Goal: Task Accomplishment & Management: Use online tool/utility

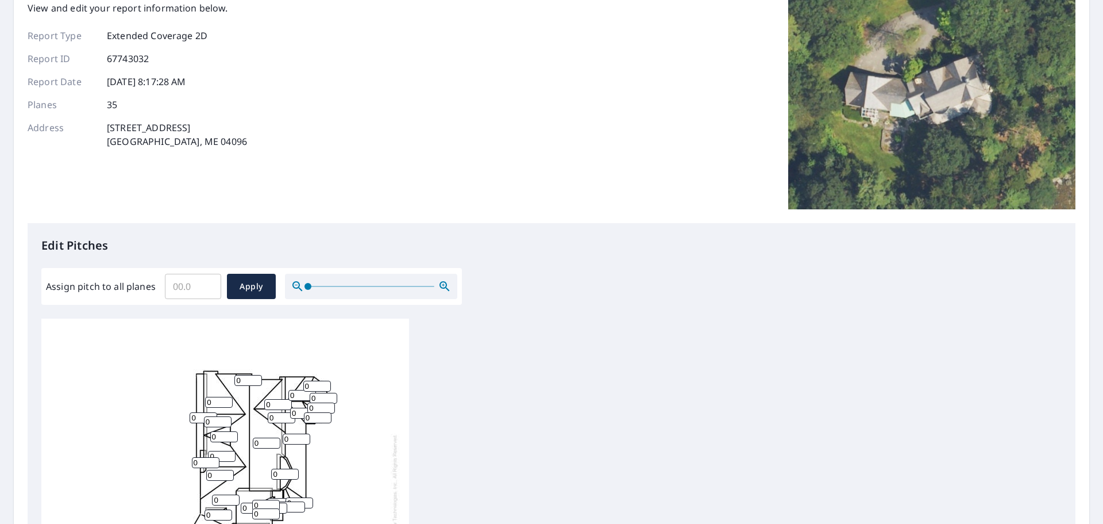
scroll to position [115, 0]
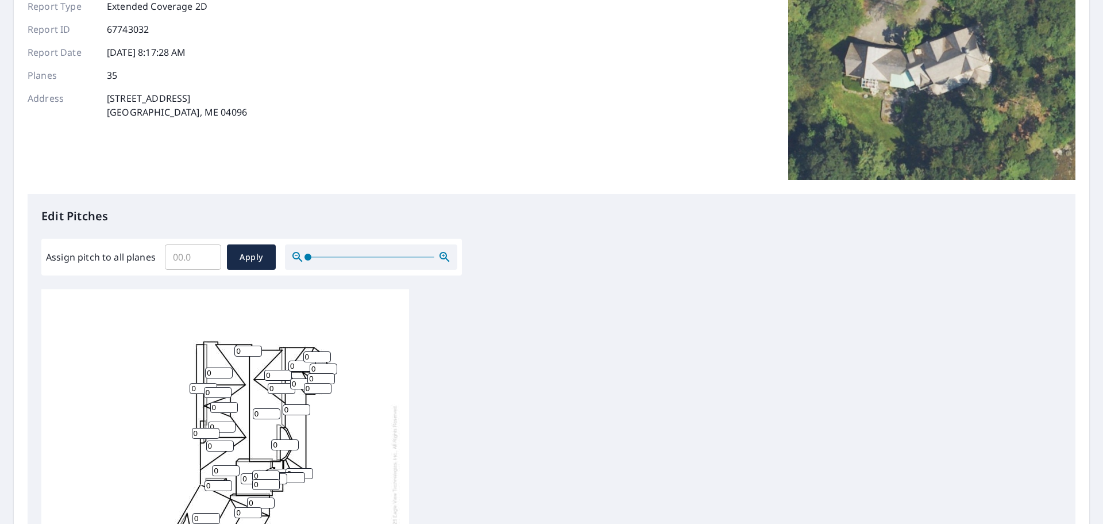
click at [247, 355] on input "0" at bounding box center [248, 350] width 28 height 11
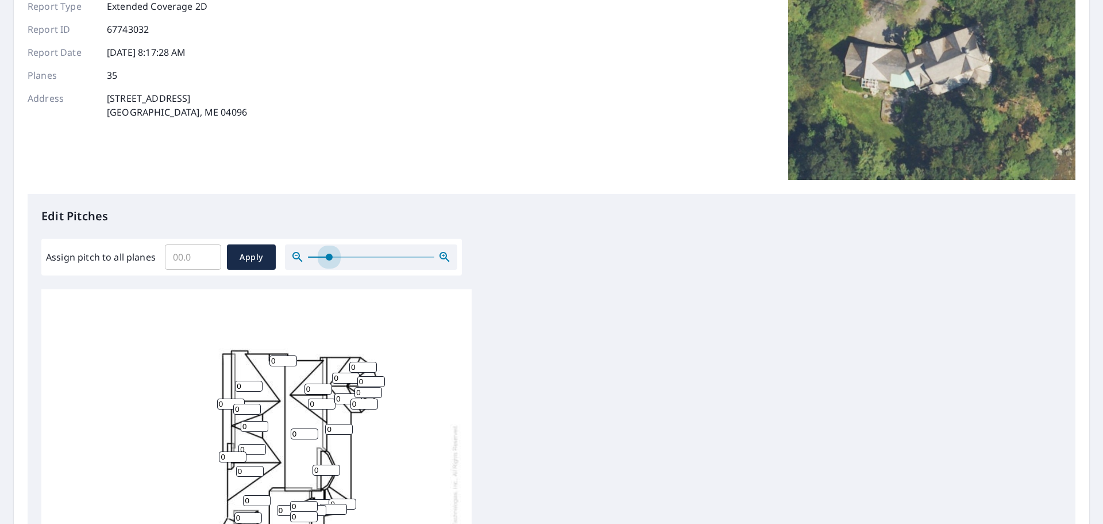
drag, startPoint x: 310, startPoint y: 256, endPoint x: 329, endPoint y: 275, distance: 26.4
click at [329, 275] on div "Assign pitch to all planes ​ Apply" at bounding box center [251, 257] width 421 height 37
click at [178, 256] on input "Assign pitch to all planes" at bounding box center [193, 257] width 56 height 32
type input "12"
click at [279, 363] on input "0" at bounding box center [284, 360] width 28 height 11
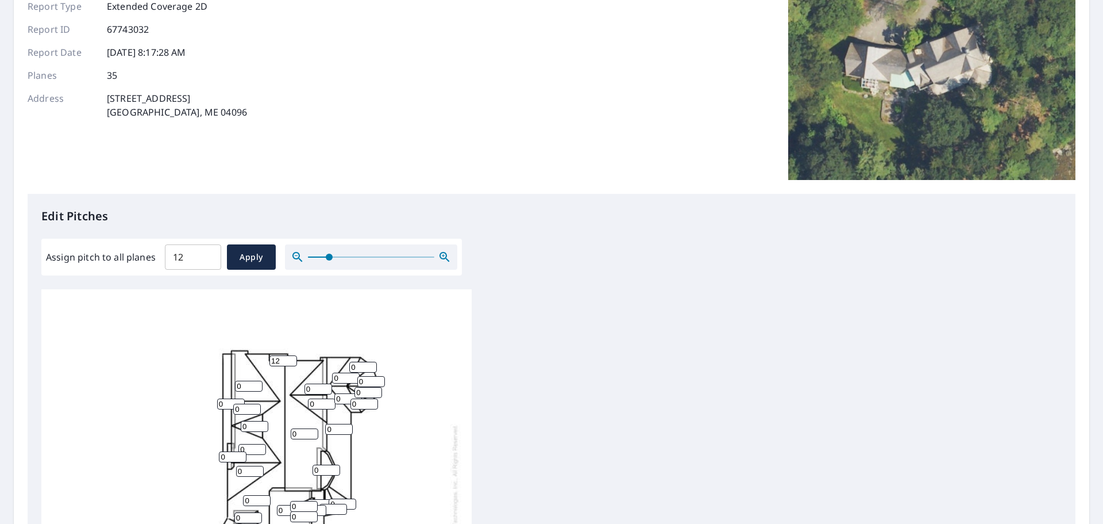
type input "12"
click at [364, 368] on input "0" at bounding box center [363, 366] width 28 height 11
type input "0"
type input "12"
click at [345, 369] on div "0 0 0 0 0 0 0 0 0 0 0 0 0 0 0 0 0 0 0 0 0 0 0 0 0 0 0 12 0 0 12 0 0 0 0" at bounding box center [256, 500] width 430 height 422
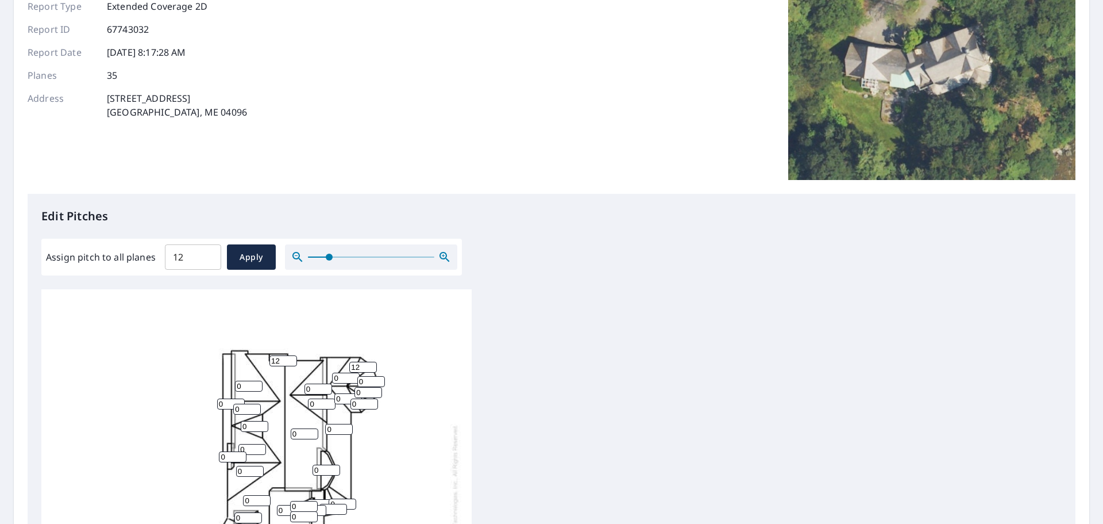
click at [341, 380] on input "0" at bounding box center [346, 377] width 28 height 11
type input "0"
type input "12"
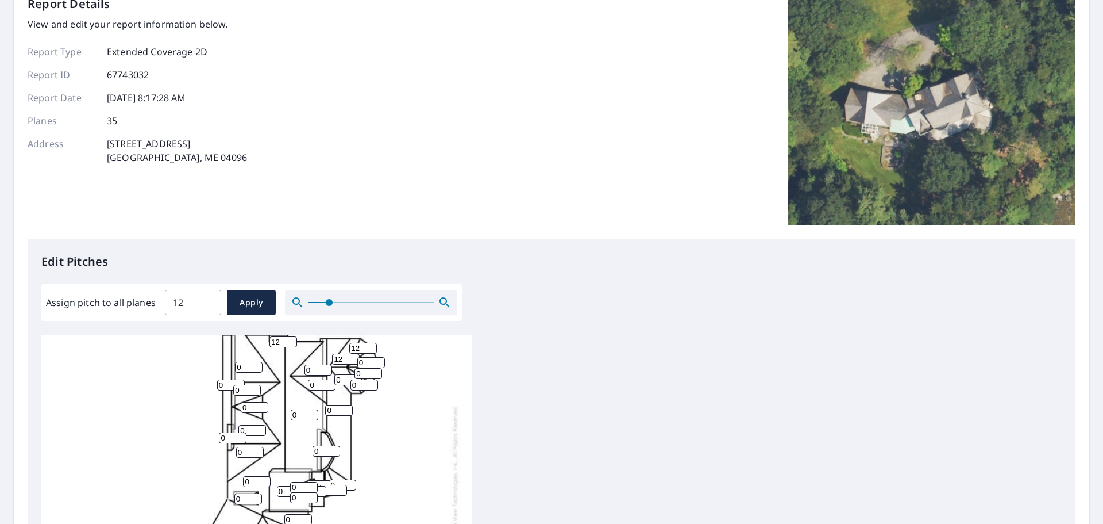
scroll to position [0, 0]
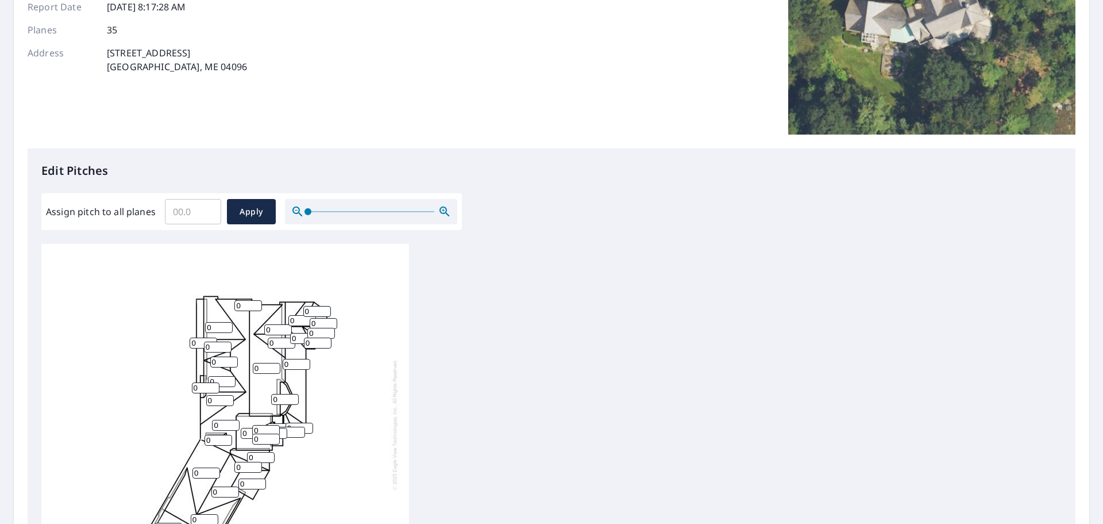
scroll to position [230, 0]
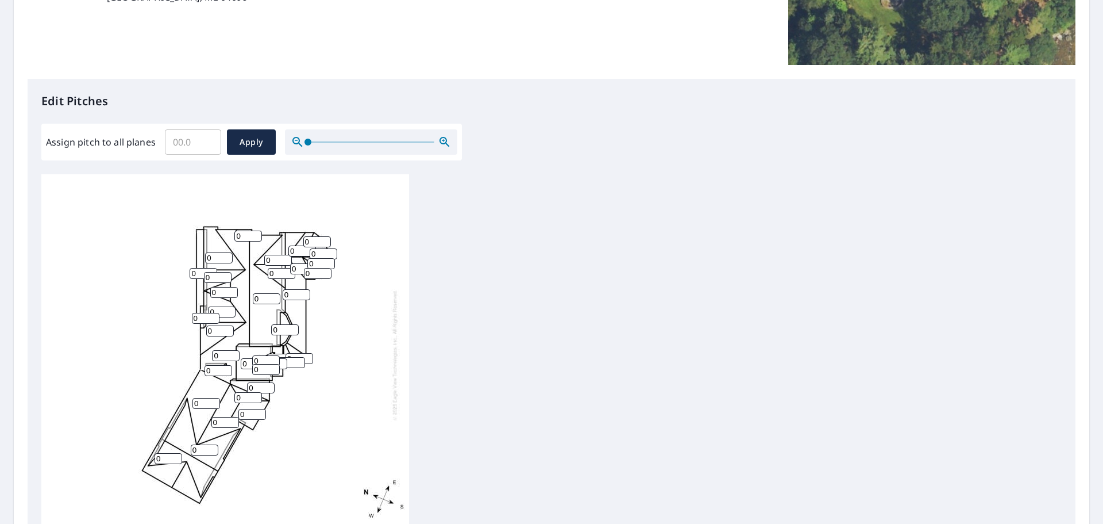
click at [236, 236] on input "0" at bounding box center [248, 235] width 28 height 11
type input "12"
click at [306, 240] on input "0" at bounding box center [317, 241] width 28 height 11
click at [308, 243] on input "0" at bounding box center [317, 241] width 28 height 11
type input "12"
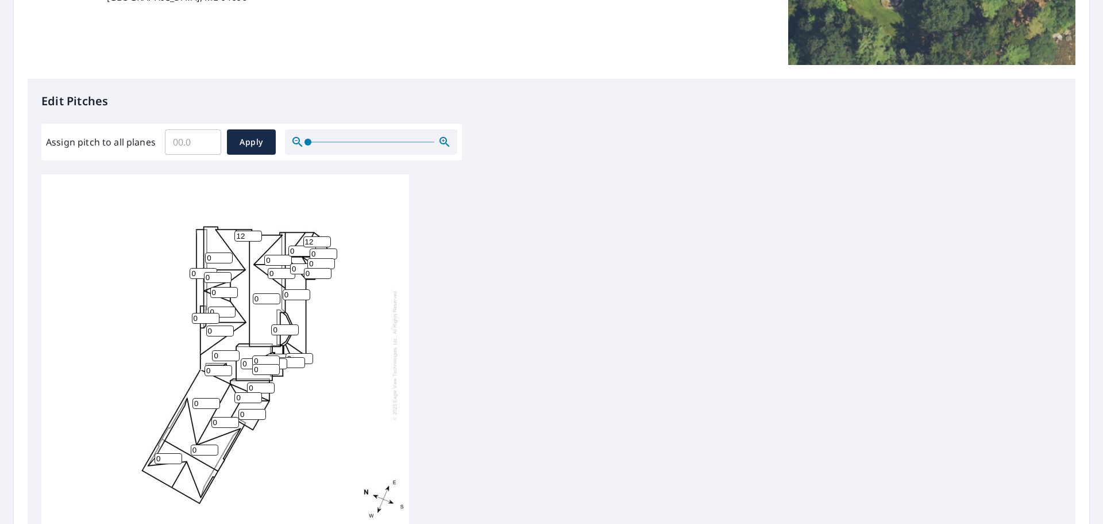
click at [296, 252] on input "0" at bounding box center [303, 250] width 28 height 11
type input "12"
click at [316, 245] on input "0" at bounding box center [324, 250] width 28 height 11
type input "12"
click at [312, 255] on input "0" at bounding box center [321, 260] width 28 height 11
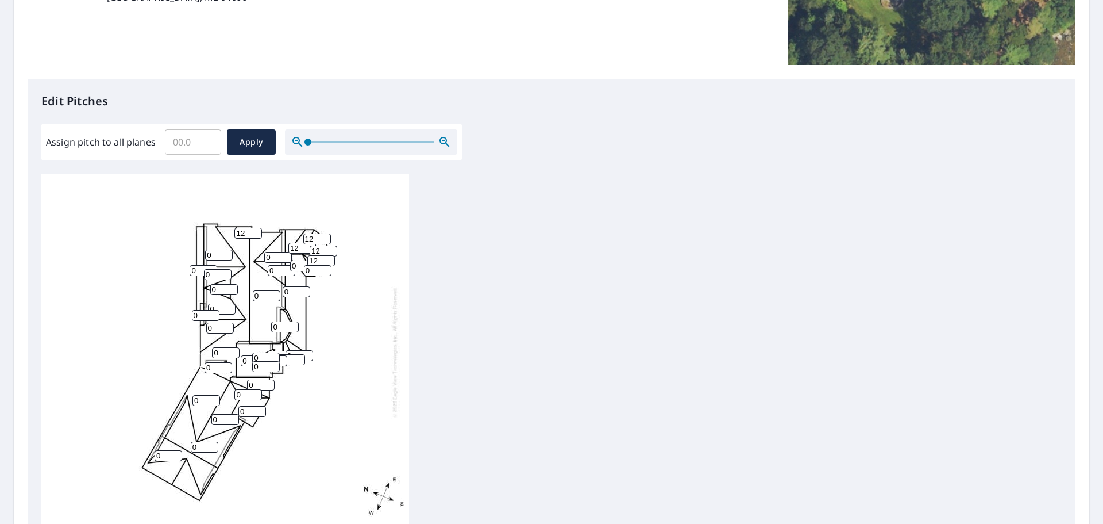
type input "12"
click at [270, 252] on input "0" at bounding box center [278, 257] width 28 height 11
type input "12"
click at [272, 265] on input "0" at bounding box center [282, 270] width 28 height 11
type input "12"
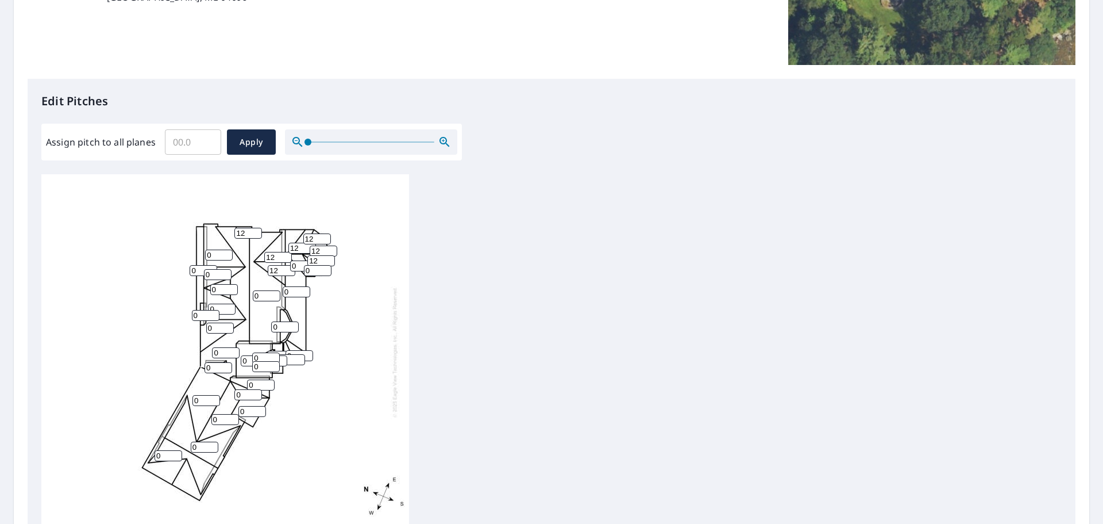
click at [294, 260] on input "0" at bounding box center [304, 265] width 28 height 11
type input "10"
click at [304, 265] on input "0" at bounding box center [318, 270] width 28 height 11
type input "10"
click at [254, 290] on input "0" at bounding box center [267, 295] width 28 height 11
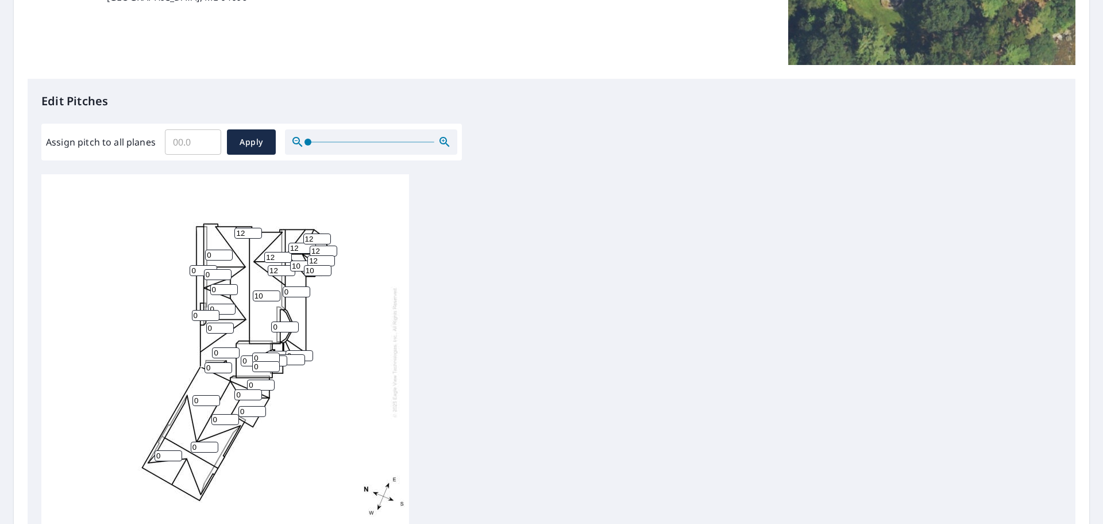
type input "10"
click at [276, 321] on input "0" at bounding box center [285, 326] width 28 height 11
type input "8"
click at [287, 286] on input "0" at bounding box center [297, 291] width 28 height 11
type input "10"
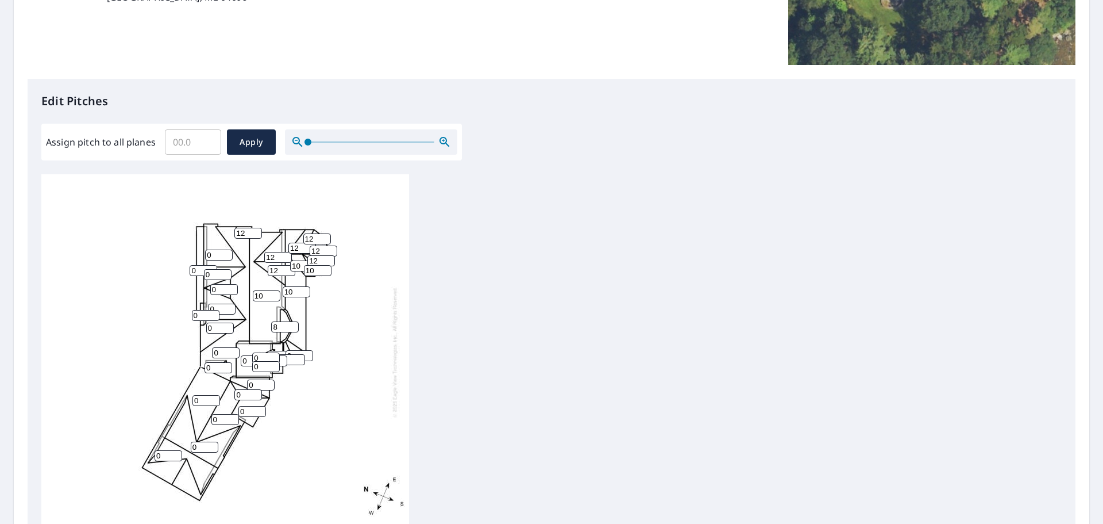
click at [259, 352] on input "0" at bounding box center [266, 357] width 28 height 11
type input "12"
click at [247, 355] on input "0" at bounding box center [255, 360] width 28 height 11
type input "12"
click at [260, 361] on input "0" at bounding box center [266, 366] width 28 height 11
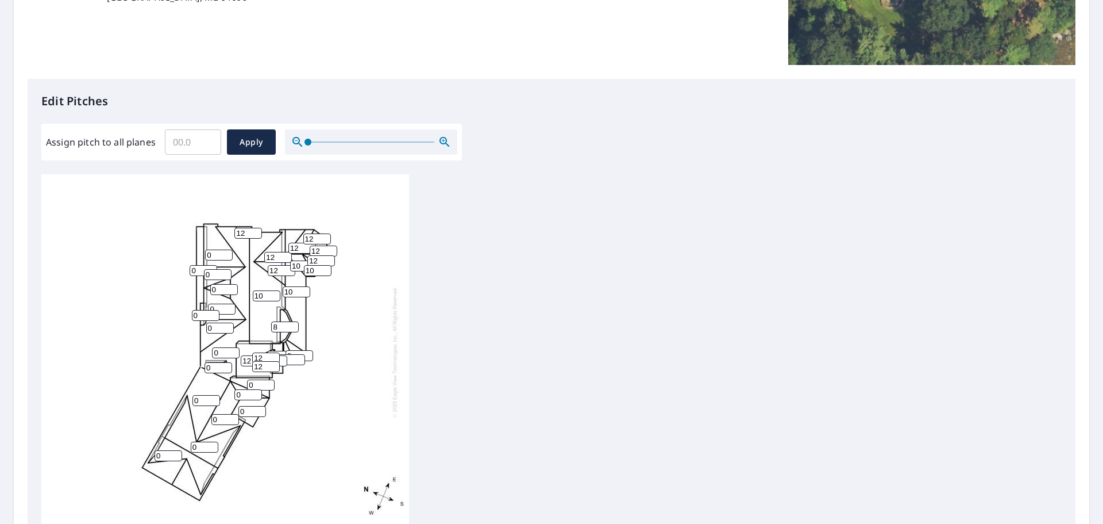
type input "12"
click at [281, 355] on input "0" at bounding box center [274, 360] width 28 height 11
type input "12"
click at [293, 354] on input "0" at bounding box center [292, 359] width 28 height 11
type input "012"
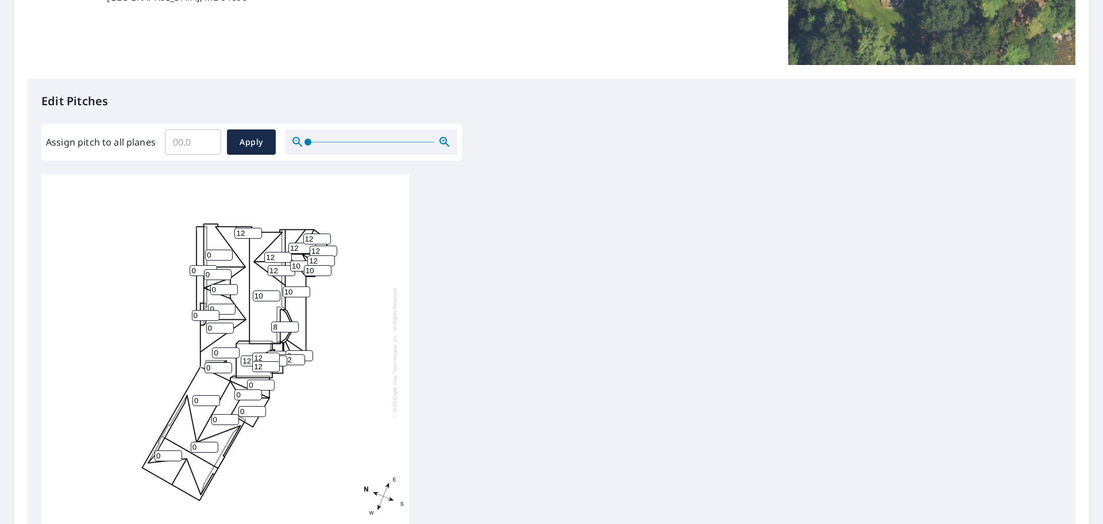
click at [306, 350] on input "0" at bounding box center [300, 355] width 28 height 11
type input "13"
click at [252, 384] on input "0" at bounding box center [261, 387] width 28 height 11
type input "12"
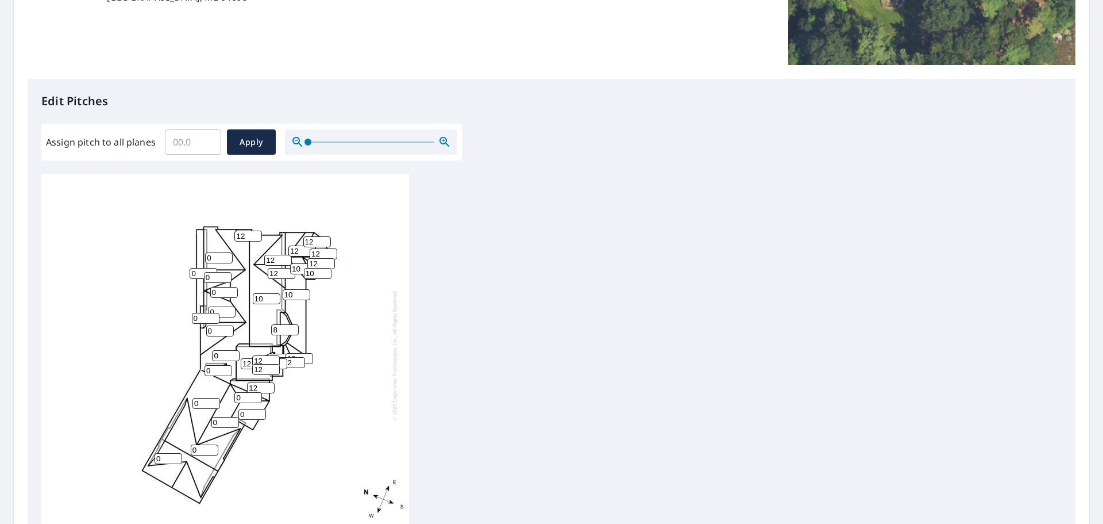
click at [240, 395] on input "0" at bounding box center [248, 397] width 28 height 11
type input "12"
click at [243, 415] on input "0" at bounding box center [253, 414] width 28 height 11
type input "12"
click at [220, 416] on div "10 0 0 10 0 0 0 12 0 0 0 0 12 12 12 0 12 8 0 12 0 10 12 12 0 12 13 12 10 012 12…" at bounding box center [225, 354] width 368 height 361
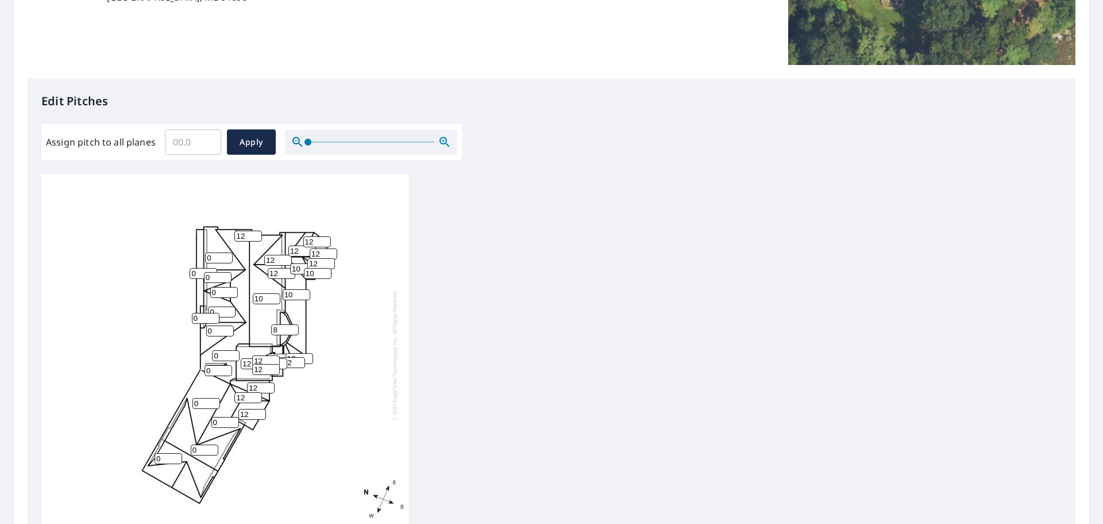
click at [221, 419] on input "0" at bounding box center [225, 422] width 28 height 11
type input "12"
click at [198, 447] on input "0" at bounding box center [205, 449] width 28 height 11
type input "12"
click at [162, 456] on input "0" at bounding box center [169, 458] width 28 height 11
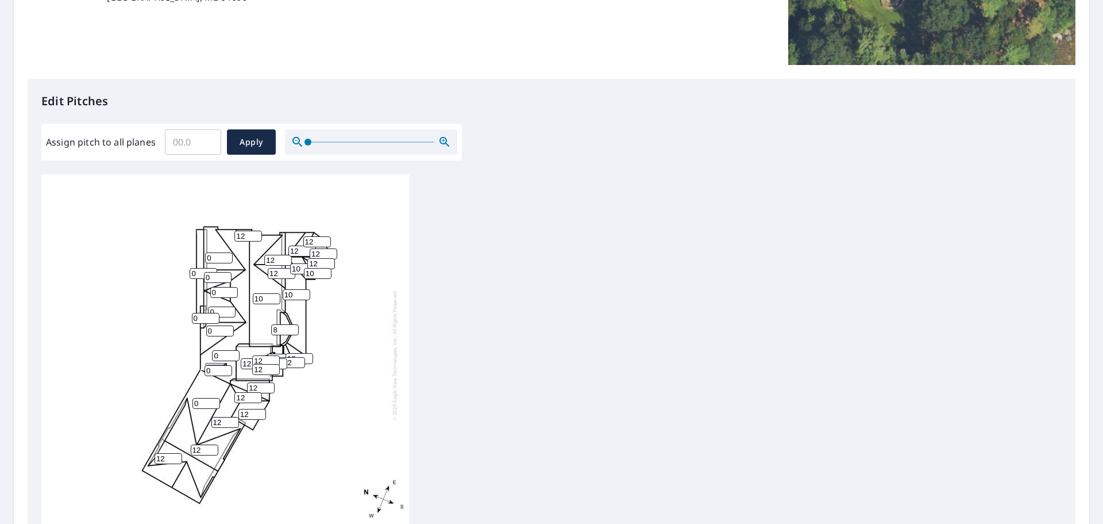
type input "12"
click at [201, 401] on input "0" at bounding box center [207, 403] width 28 height 11
type input "12"
click at [213, 372] on input "0" at bounding box center [219, 370] width 28 height 11
type input "12"
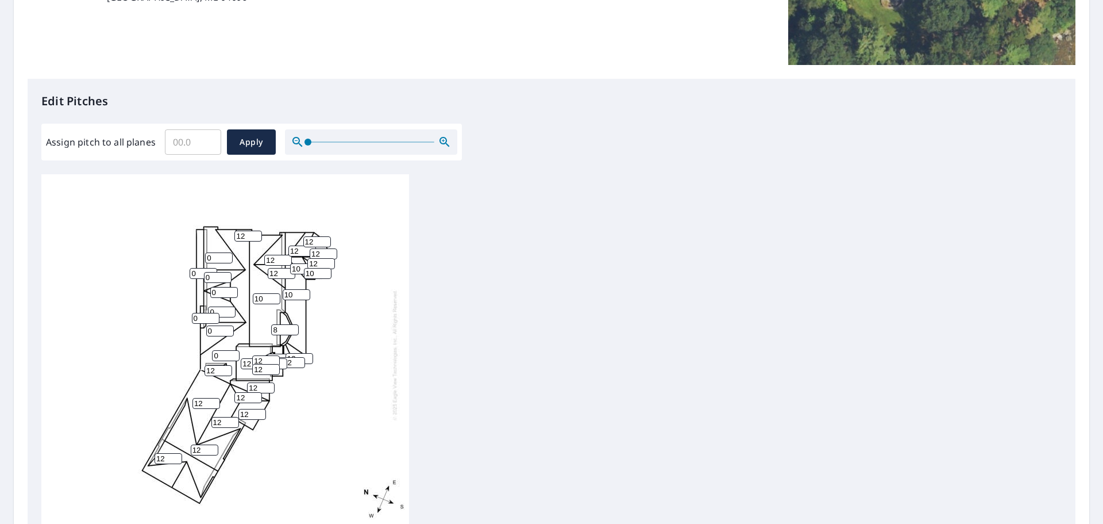
click at [224, 352] on input "0" at bounding box center [226, 355] width 28 height 11
type input "12"
click at [214, 330] on input "0" at bounding box center [220, 330] width 28 height 11
type input "12"
click at [197, 317] on input "0" at bounding box center [206, 318] width 28 height 11
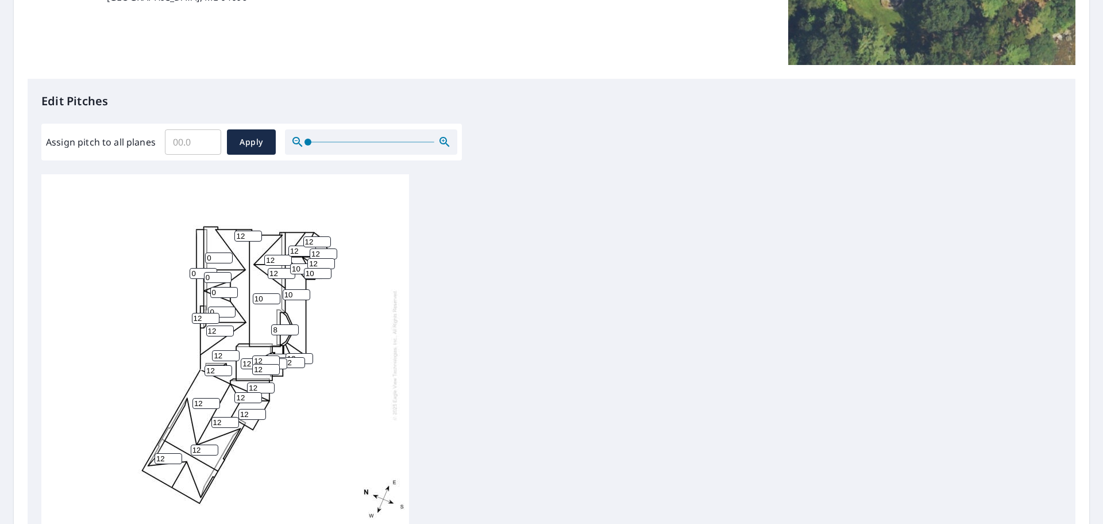
type input "12"
click at [226, 315] on input "0" at bounding box center [222, 311] width 28 height 11
type input "12"
click at [216, 293] on input "0" at bounding box center [224, 292] width 28 height 11
type input "12"
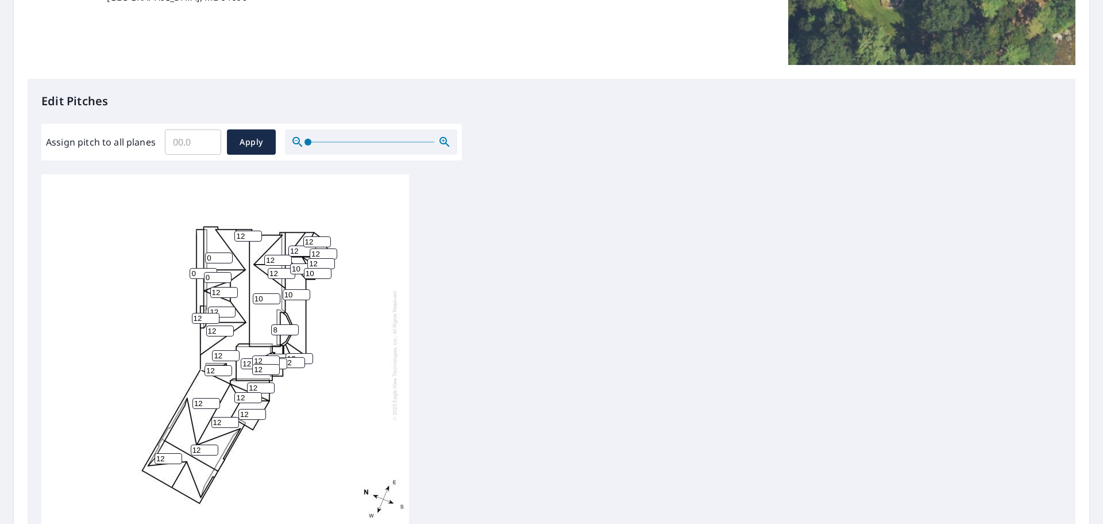
click at [214, 276] on input "0" at bounding box center [218, 277] width 28 height 11
type input "12"
click at [197, 272] on input "0" at bounding box center [204, 273] width 28 height 11
type input "12"
click at [211, 259] on input "0" at bounding box center [219, 257] width 28 height 11
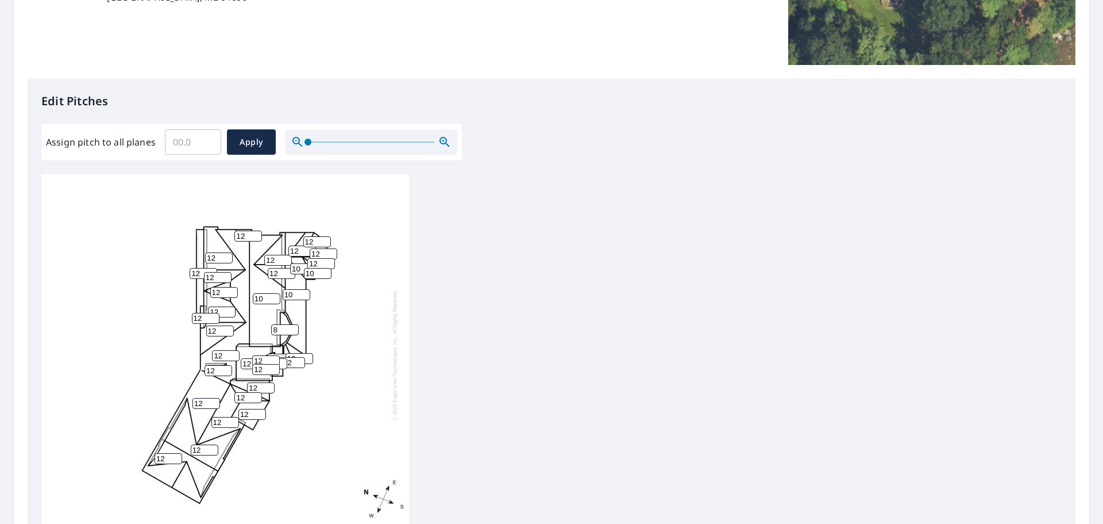
type input "12"
click at [184, 142] on input "Assign pitch to all planes" at bounding box center [193, 142] width 56 height 32
type input "12"
click at [251, 144] on span "Apply" at bounding box center [251, 142] width 30 height 14
type input "12"
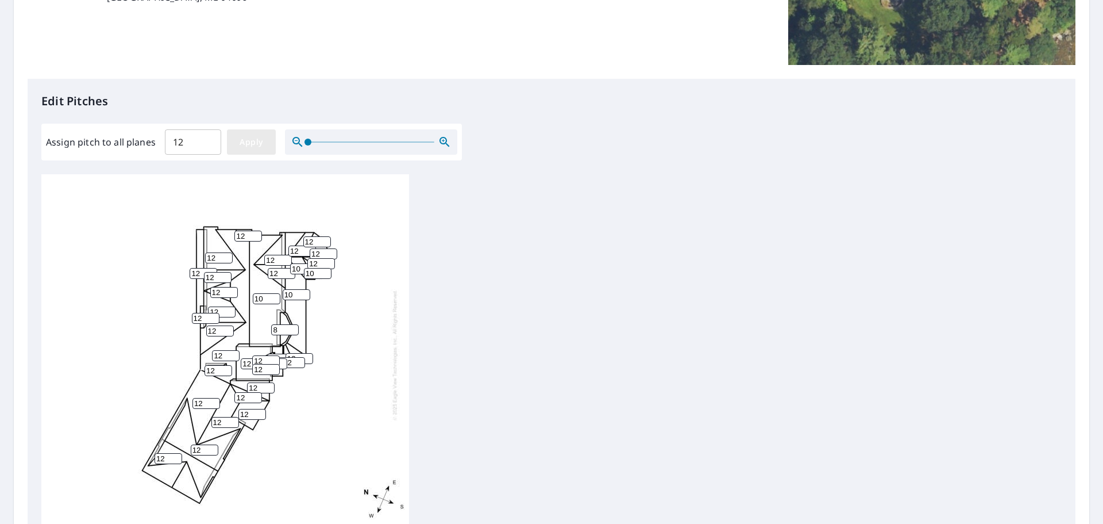
type input "12"
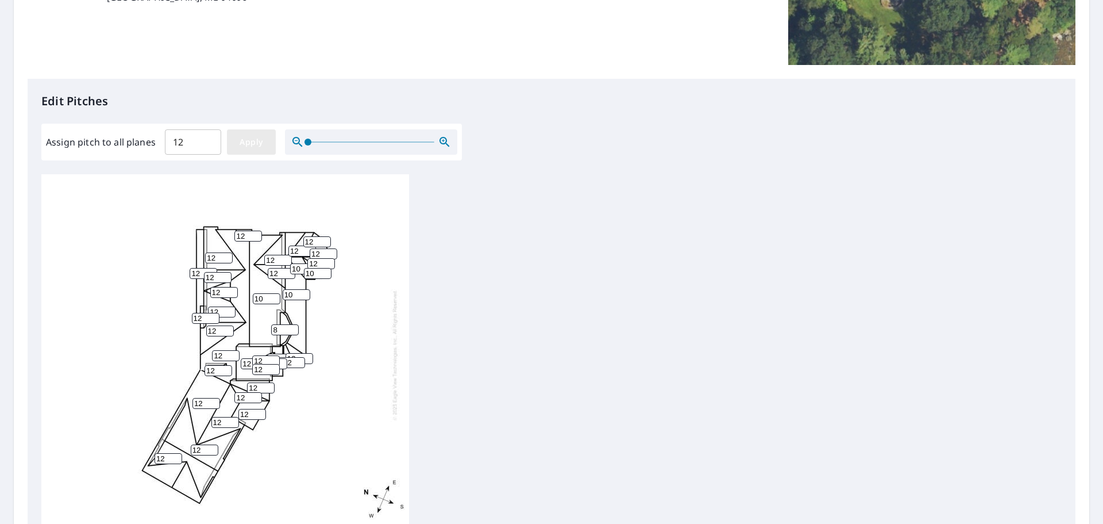
type input "12"
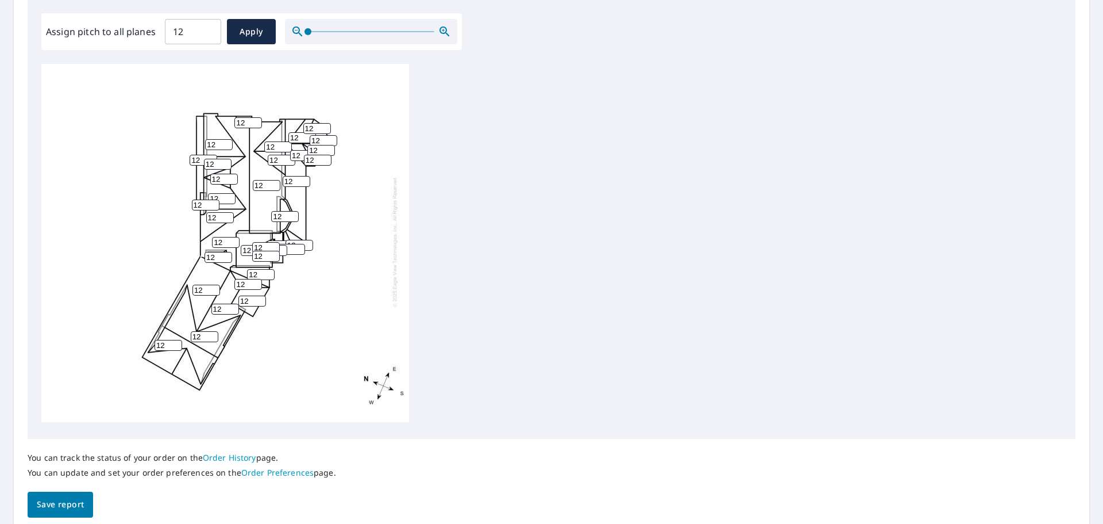
scroll to position [386, 0]
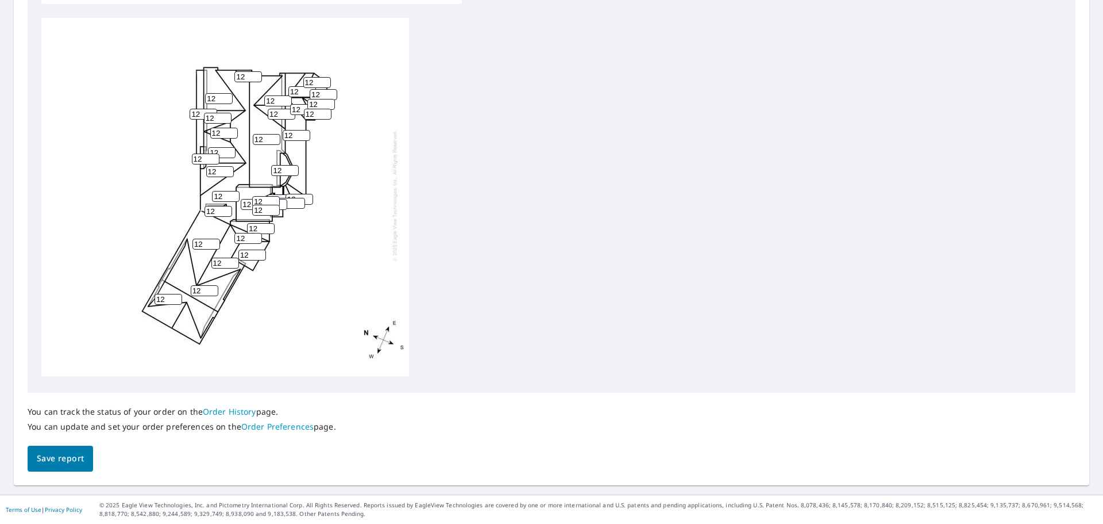
click at [76, 454] on span "Save report" at bounding box center [60, 458] width 47 height 14
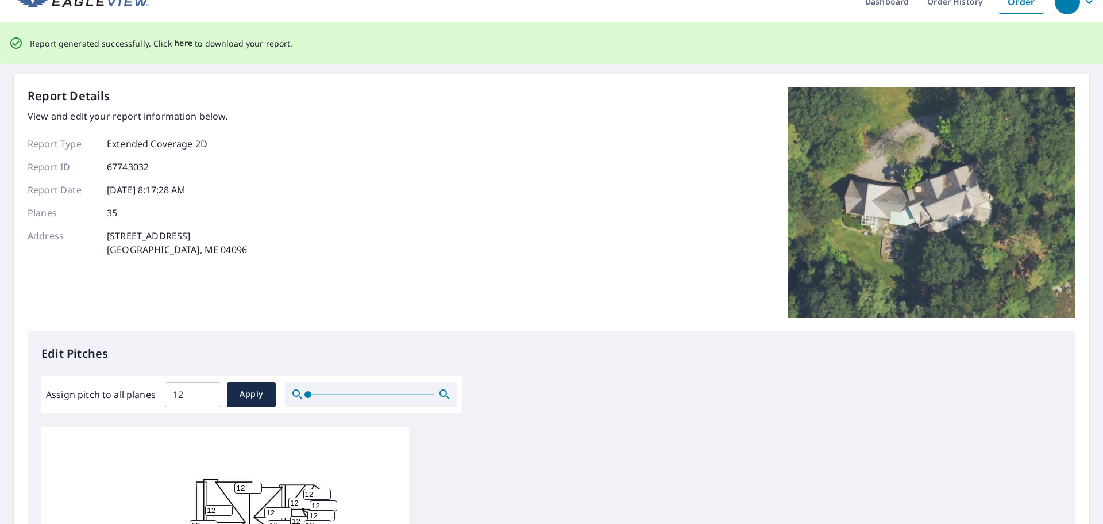
scroll to position [0, 0]
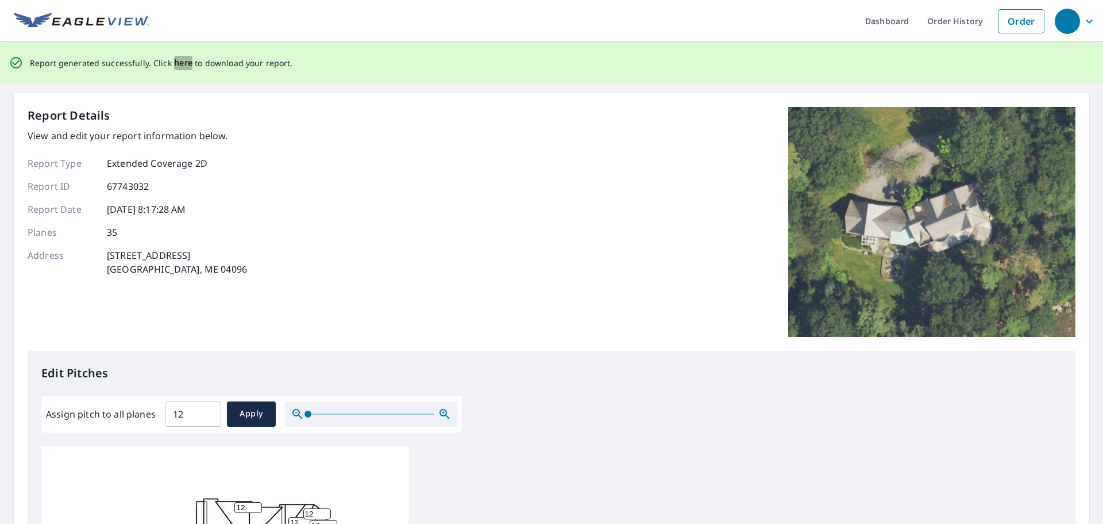
click at [182, 60] on span "here" at bounding box center [183, 63] width 19 height 14
